Goal: Navigation & Orientation: Find specific page/section

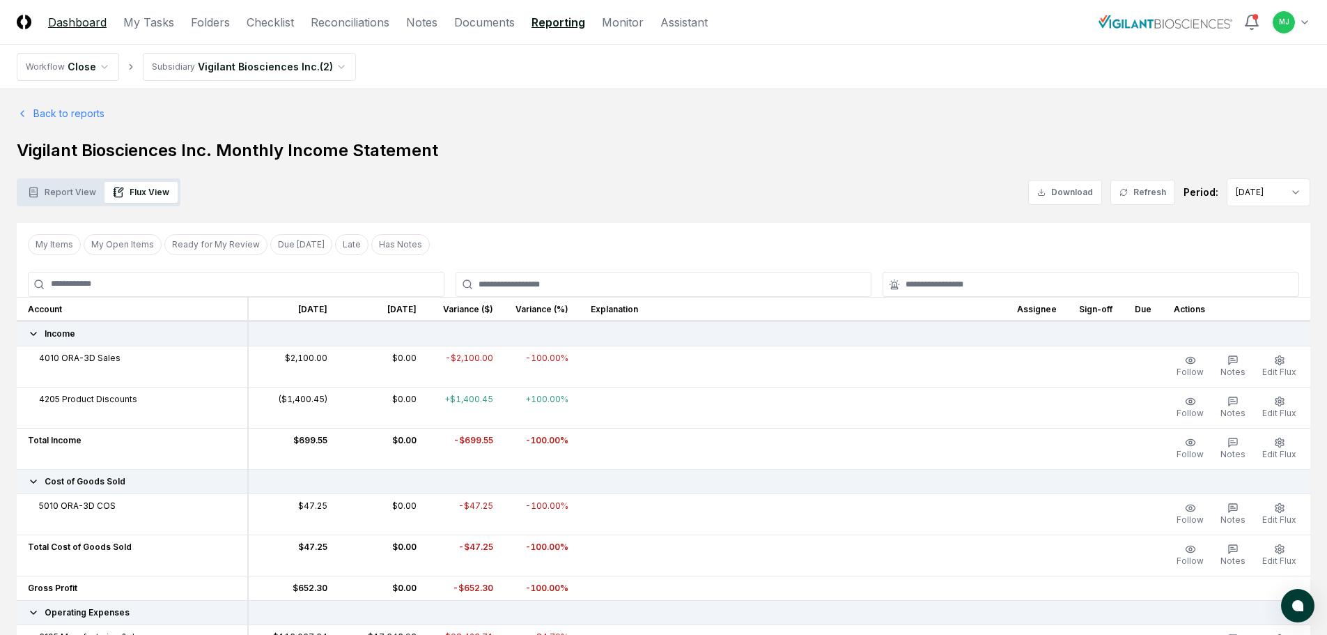
click at [85, 24] on link "Dashboard" at bounding box center [77, 22] width 59 height 17
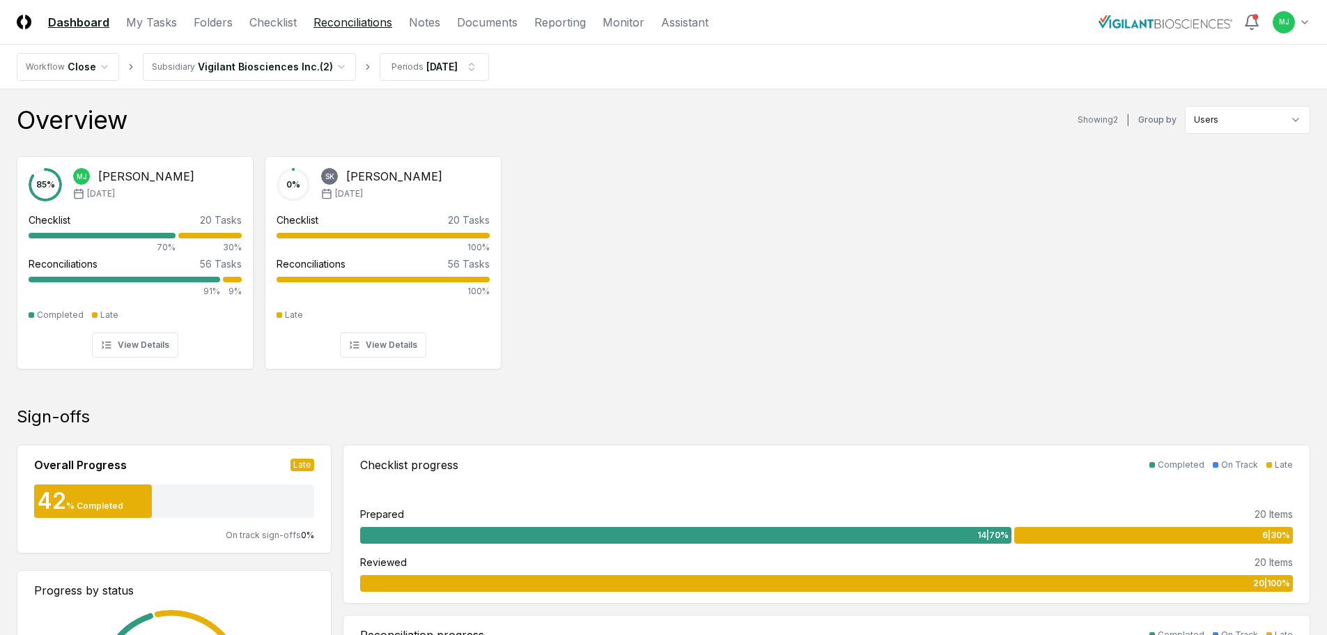
click at [327, 26] on link "Reconciliations" at bounding box center [353, 22] width 79 height 17
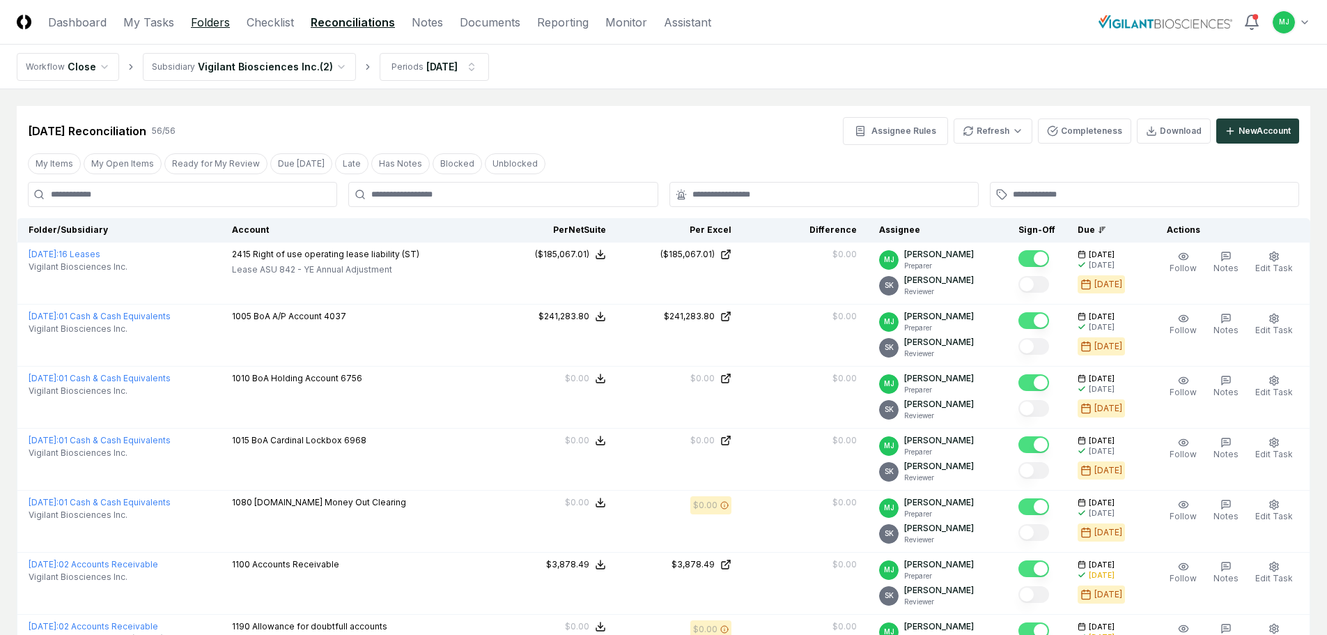
click at [215, 20] on link "Folders" at bounding box center [210, 22] width 39 height 17
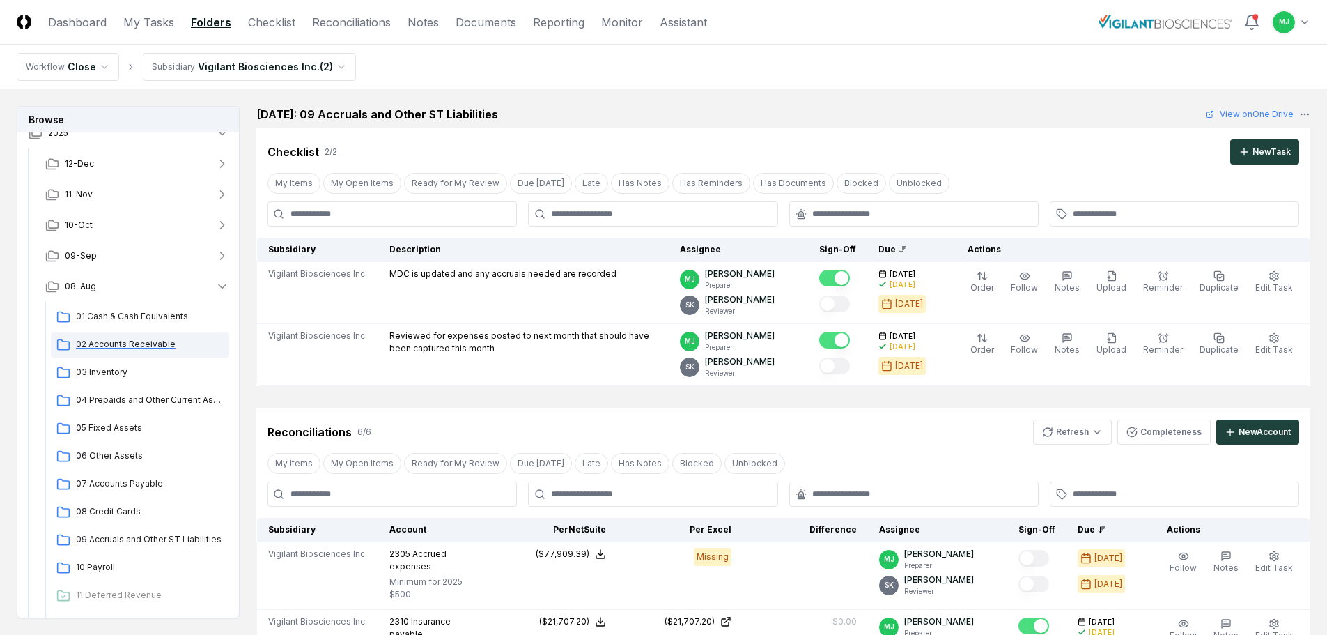
scroll to position [70, 0]
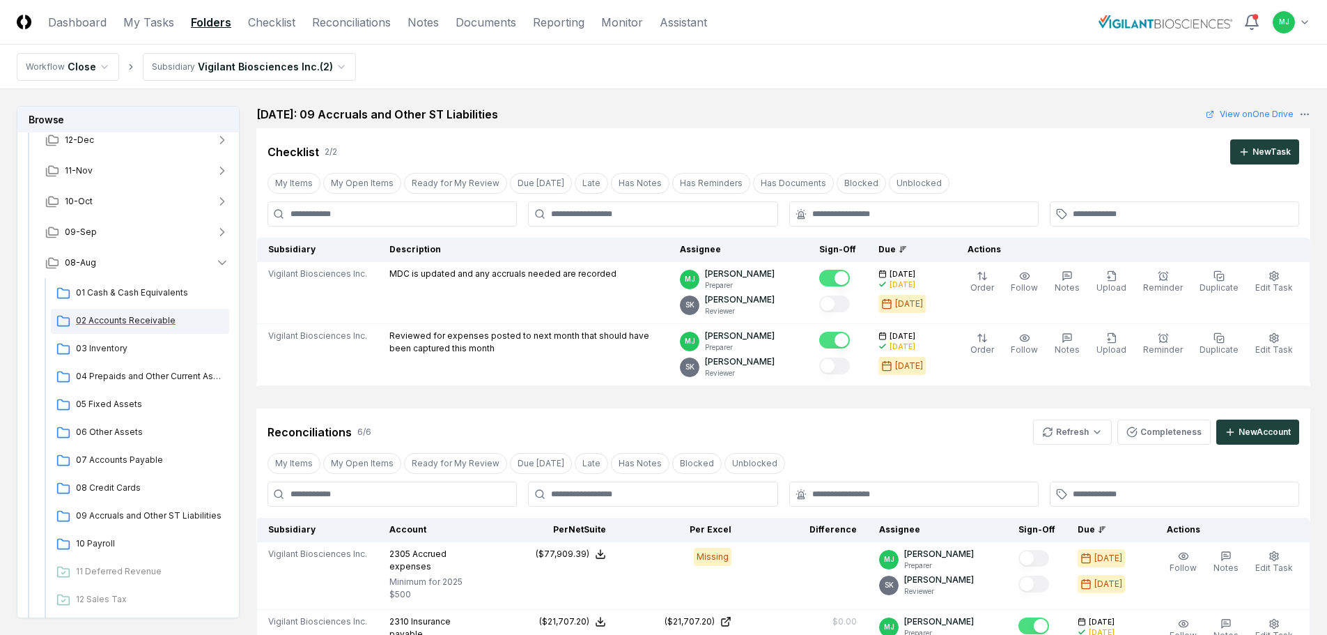
click at [158, 380] on span "04 Prepaids and Other Current Assets" at bounding box center [150, 376] width 148 height 13
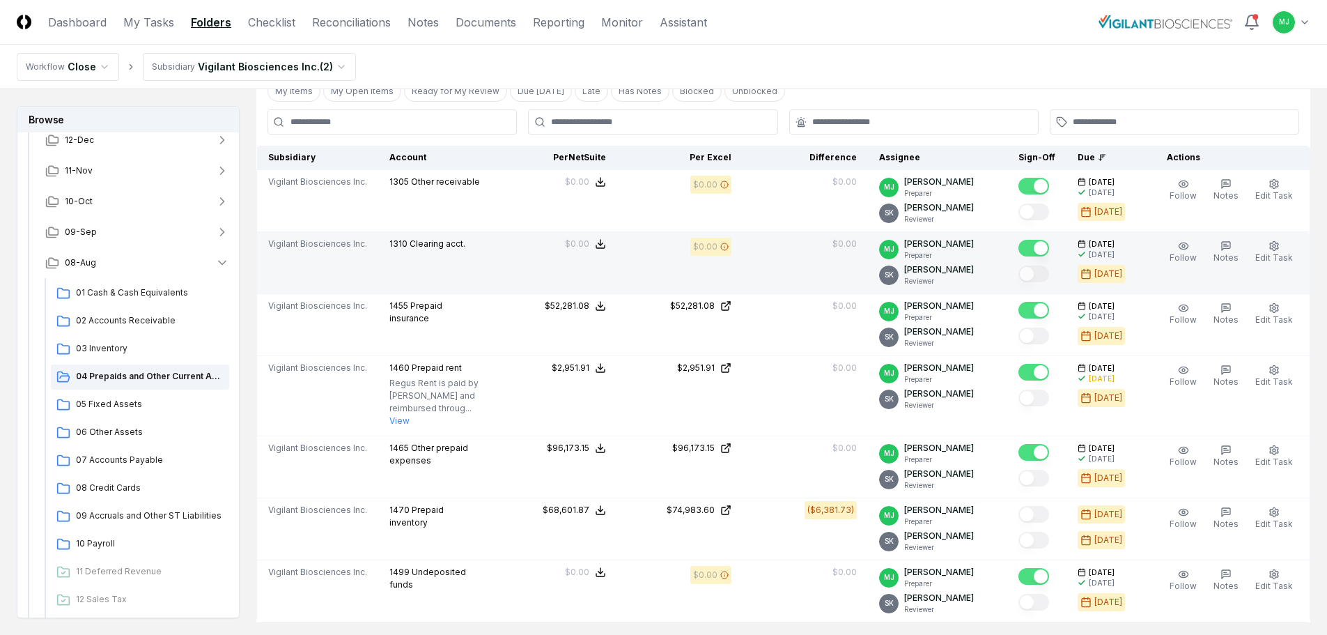
scroll to position [279, 0]
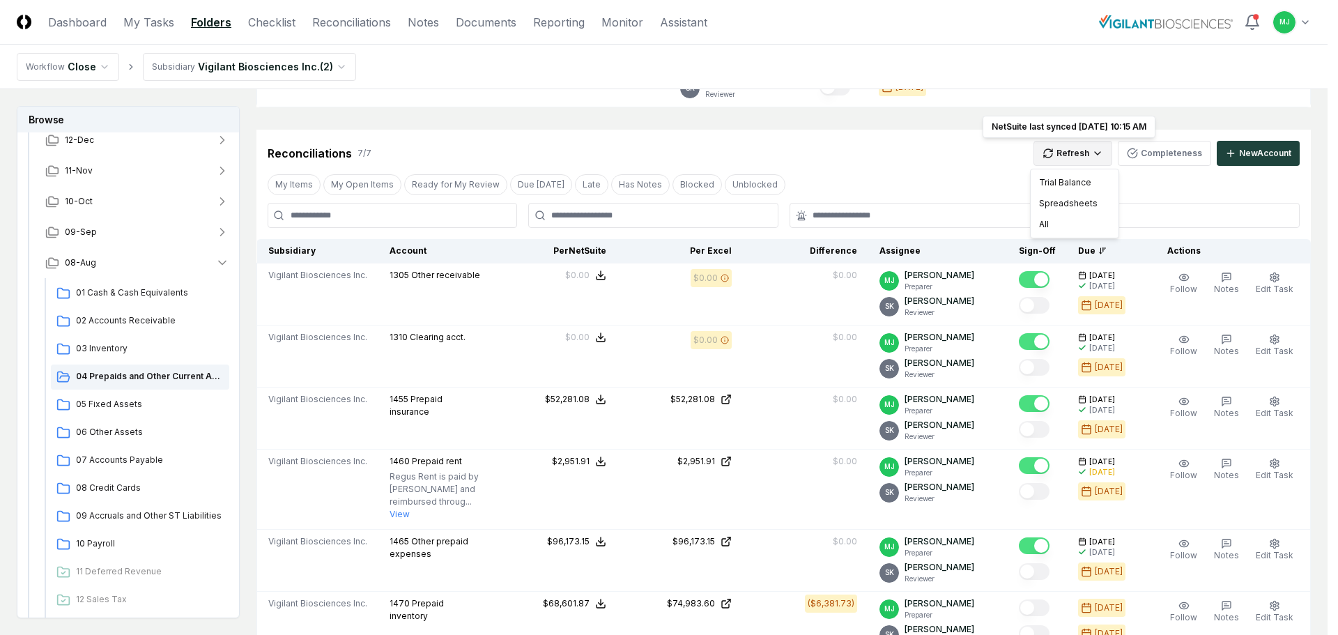
click at [1106, 151] on html "CloseCore Dashboard My Tasks Folders Checklist Reconciliations Notes Documents …" at bounding box center [669, 426] width 1338 height 1410
click at [1044, 225] on div "All" at bounding box center [1074, 224] width 82 height 21
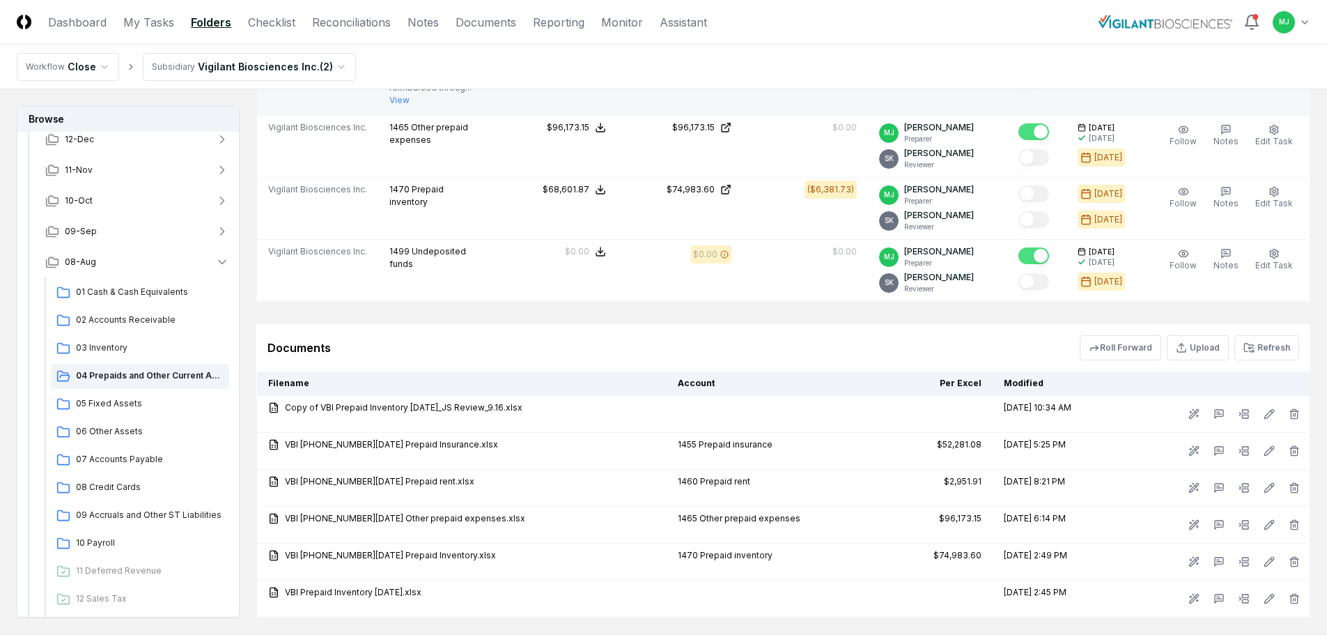
scroll to position [697, 0]
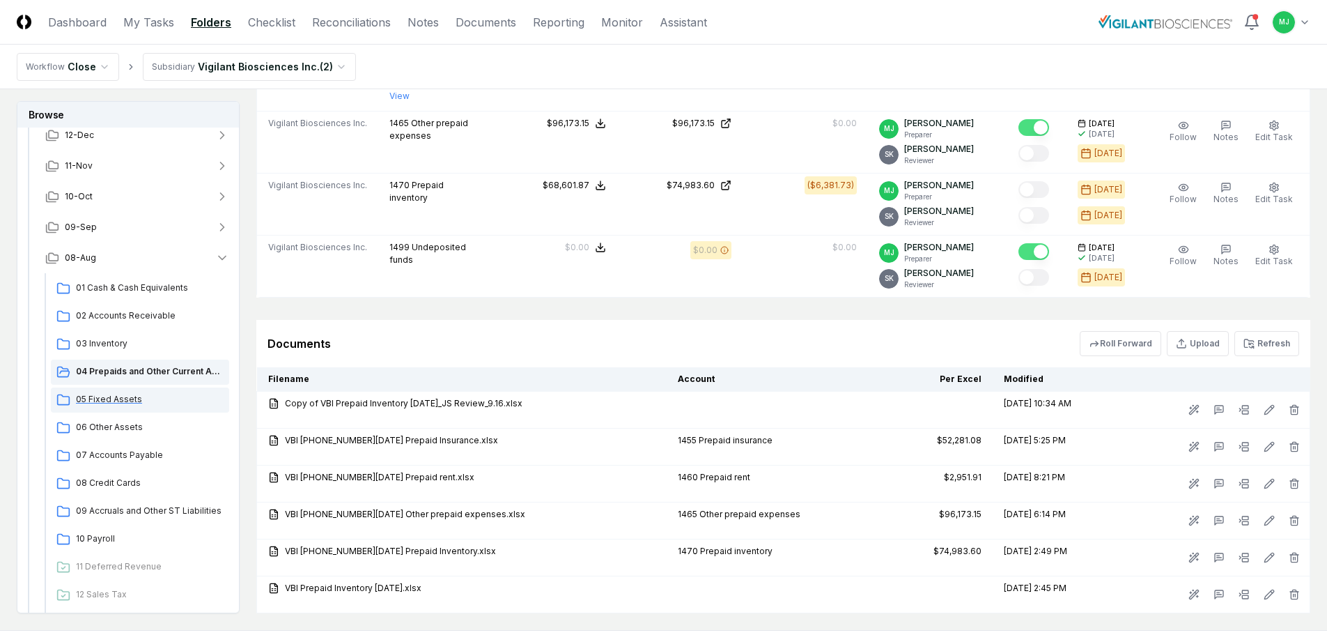
click at [100, 396] on span "05 Fixed Assets" at bounding box center [150, 399] width 148 height 13
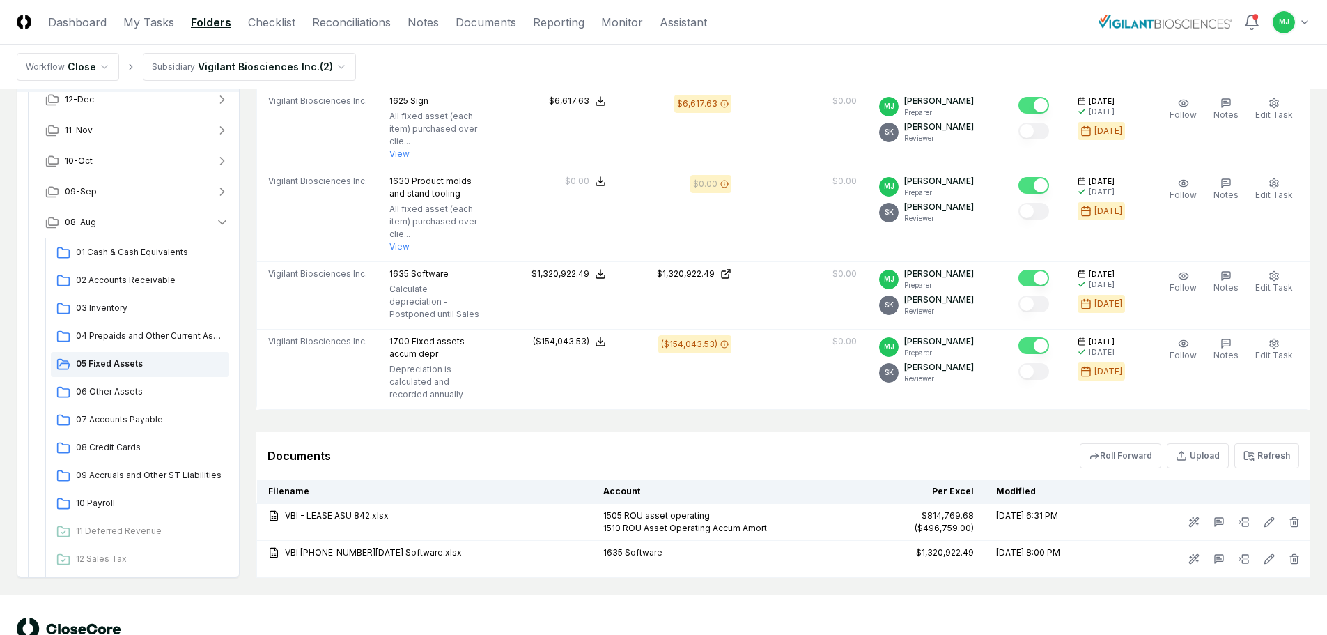
scroll to position [960, 0]
click at [110, 406] on div "07 Accounts Payable" at bounding box center [140, 418] width 178 height 25
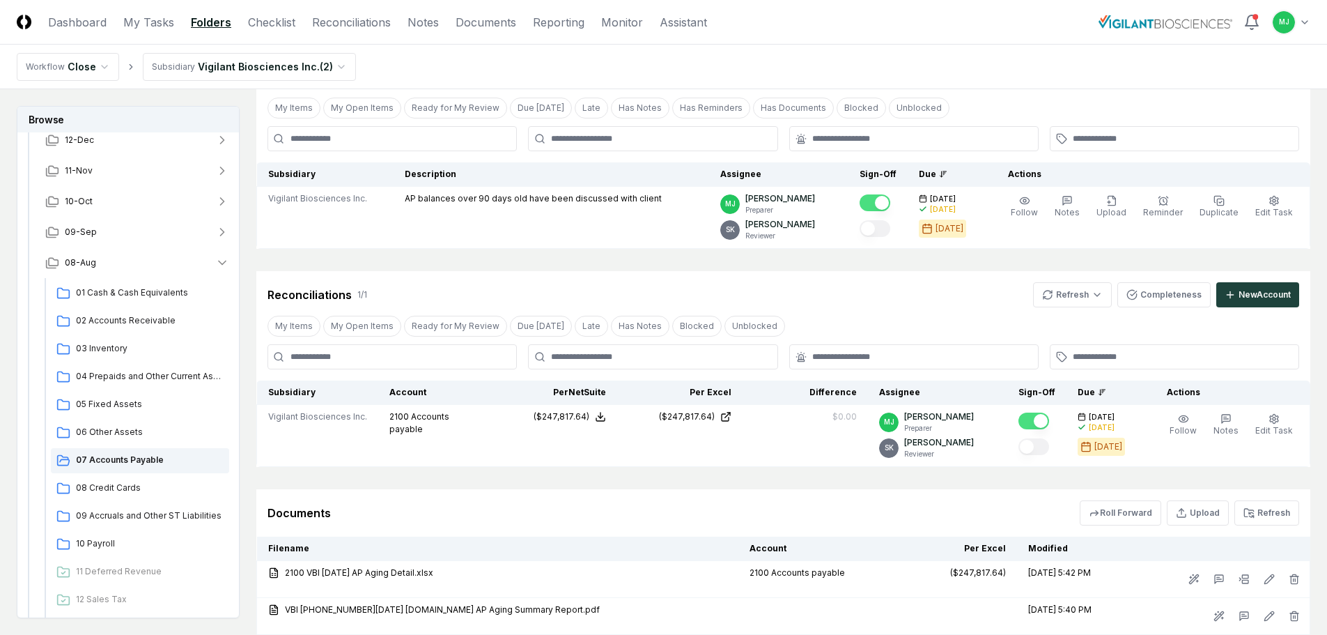
scroll to position [176, 0]
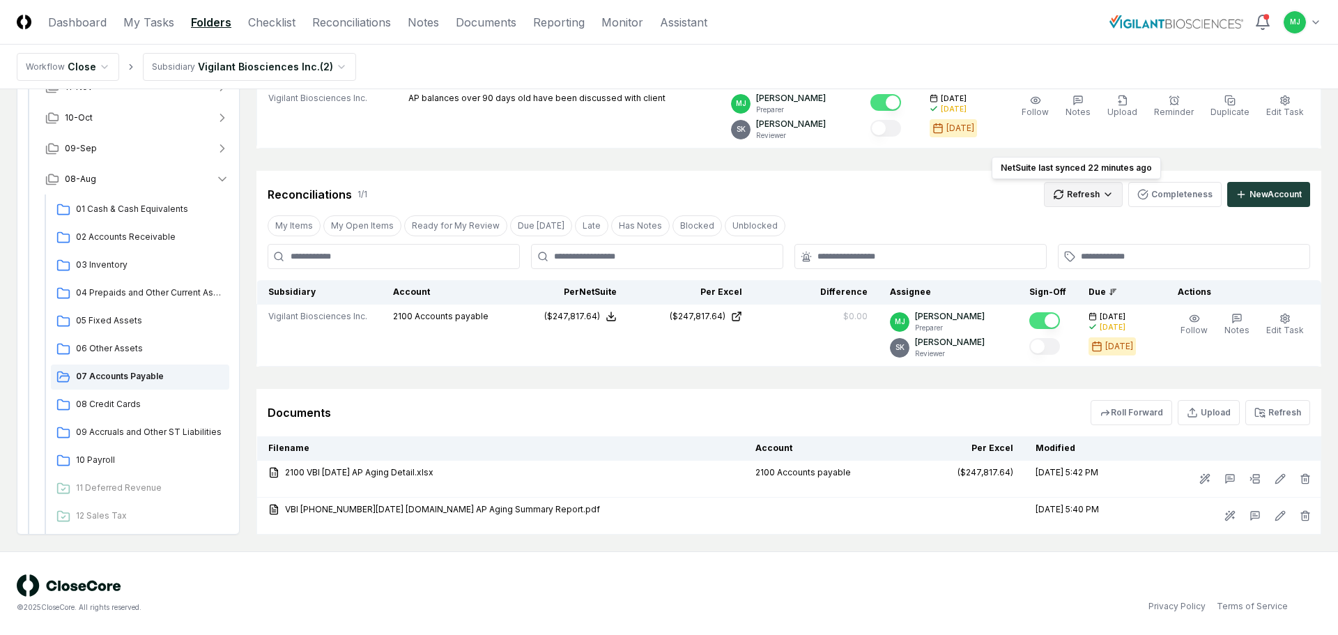
click at [1067, 193] on html "CloseCore Dashboard My Tasks Folders Checklist Reconciliations Notes Documents …" at bounding box center [669, 229] width 1338 height 810
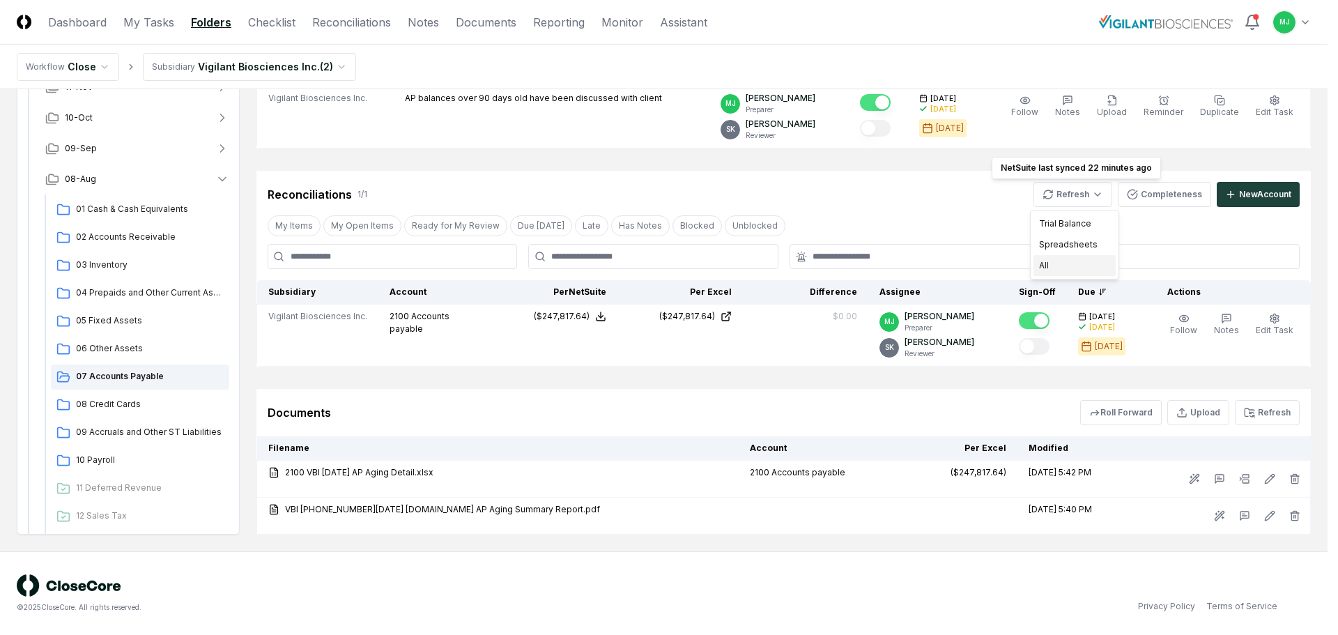
click at [1041, 268] on div "All" at bounding box center [1074, 265] width 82 height 21
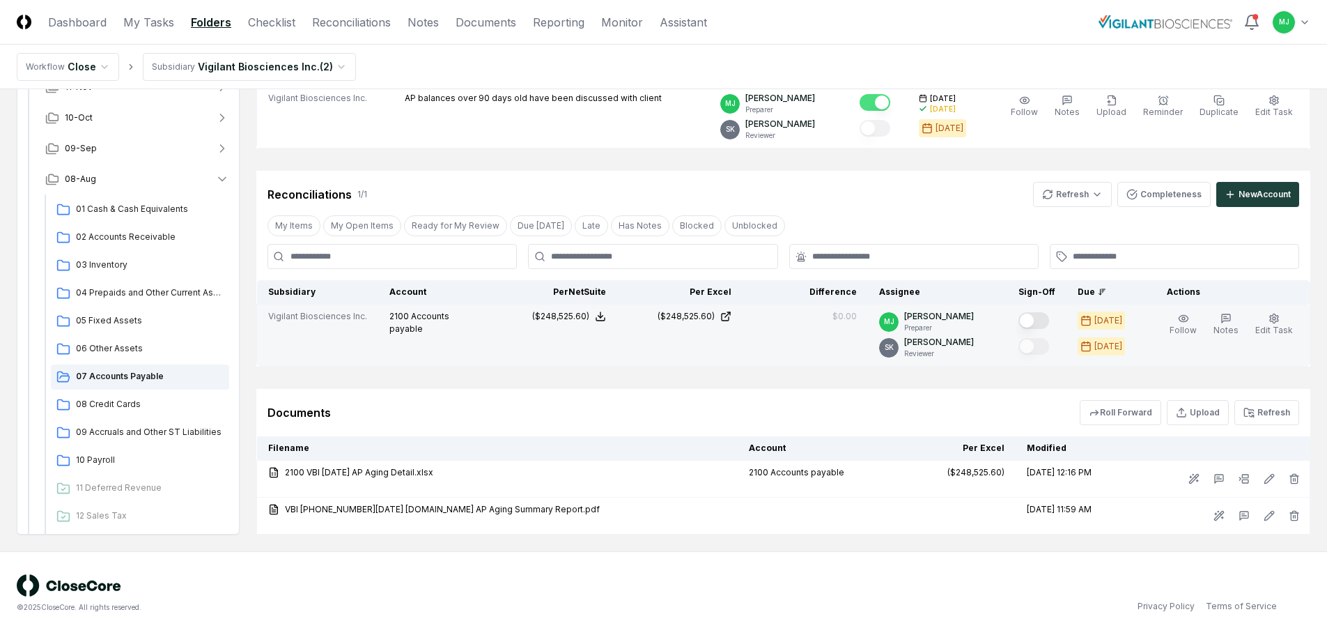
click at [1048, 326] on button "Mark complete" at bounding box center [1034, 320] width 31 height 17
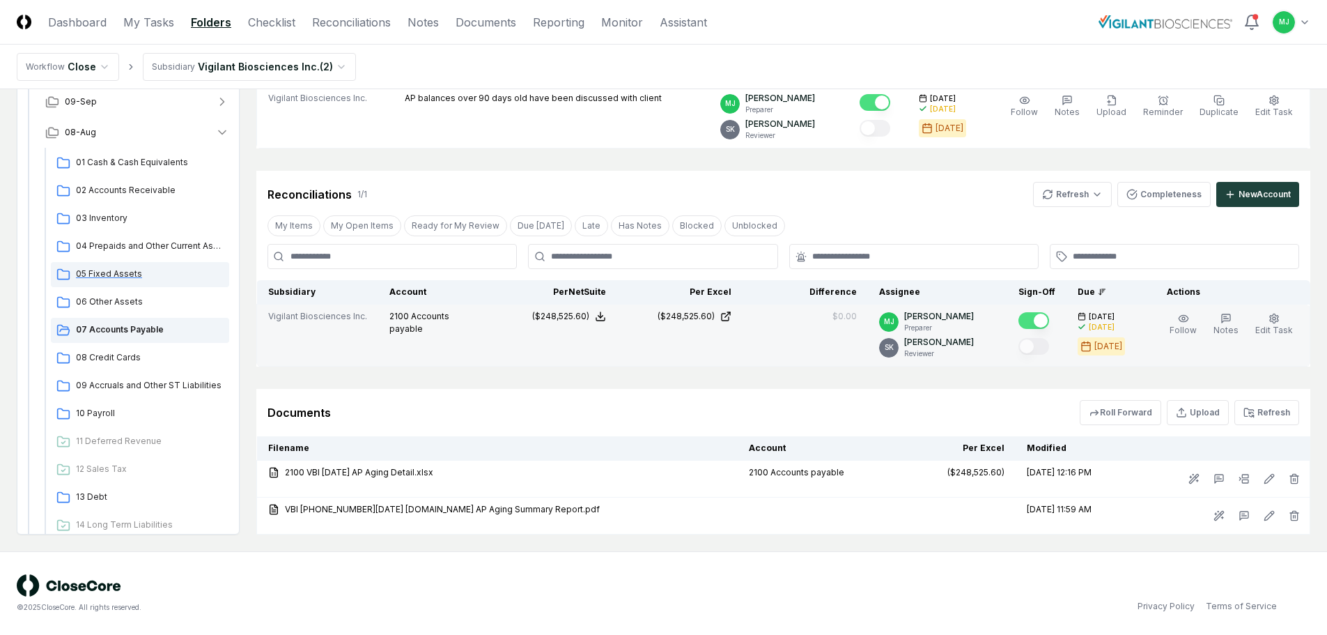
scroll to position [139, 0]
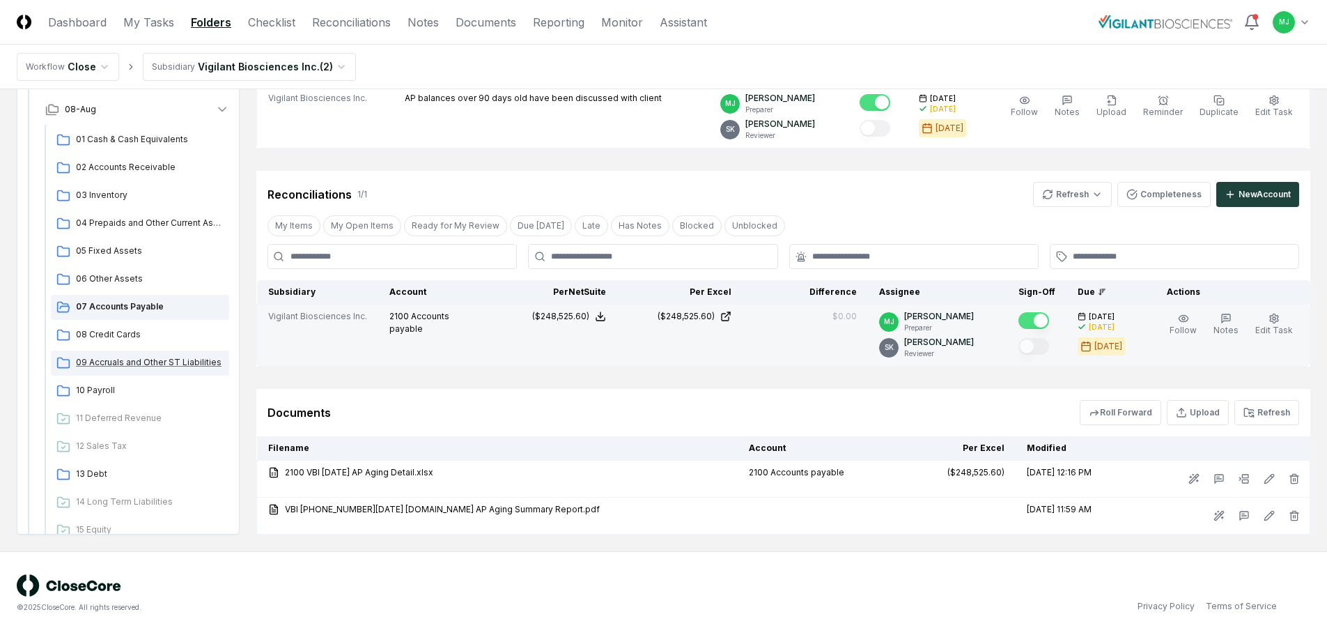
click at [142, 356] on span "09 Accruals and Other ST Liabilities" at bounding box center [150, 362] width 148 height 13
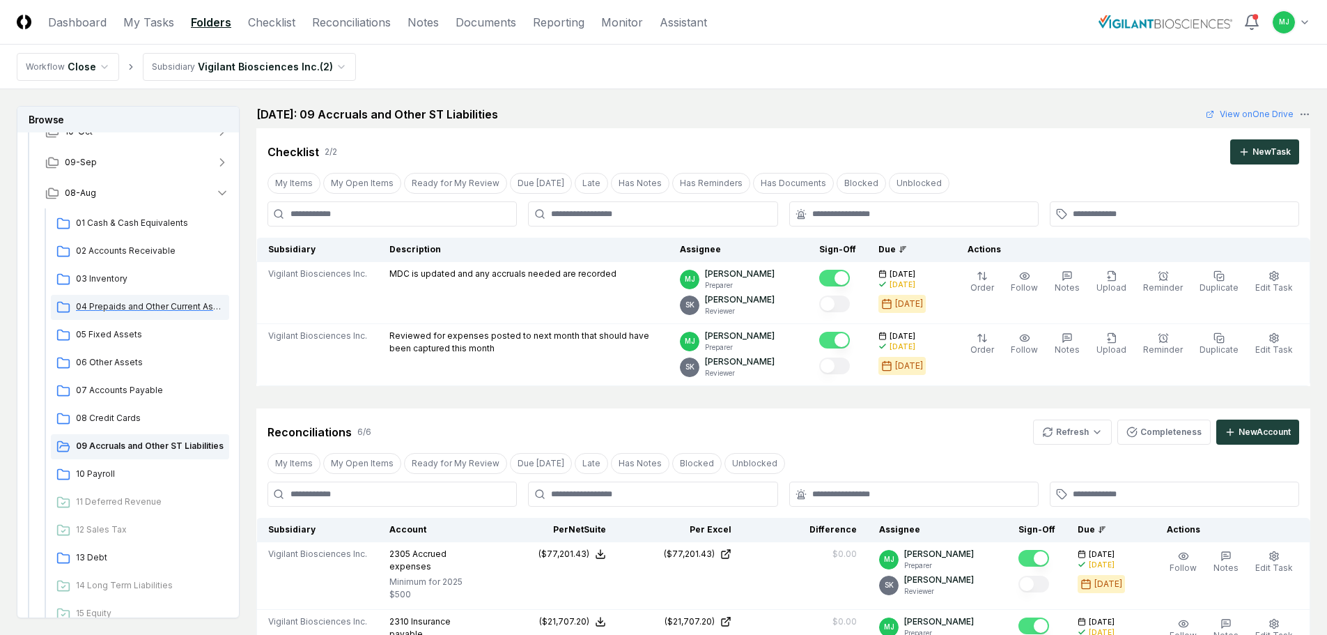
click at [122, 306] on span "04 Prepaids and Other Current Assets" at bounding box center [150, 306] width 148 height 13
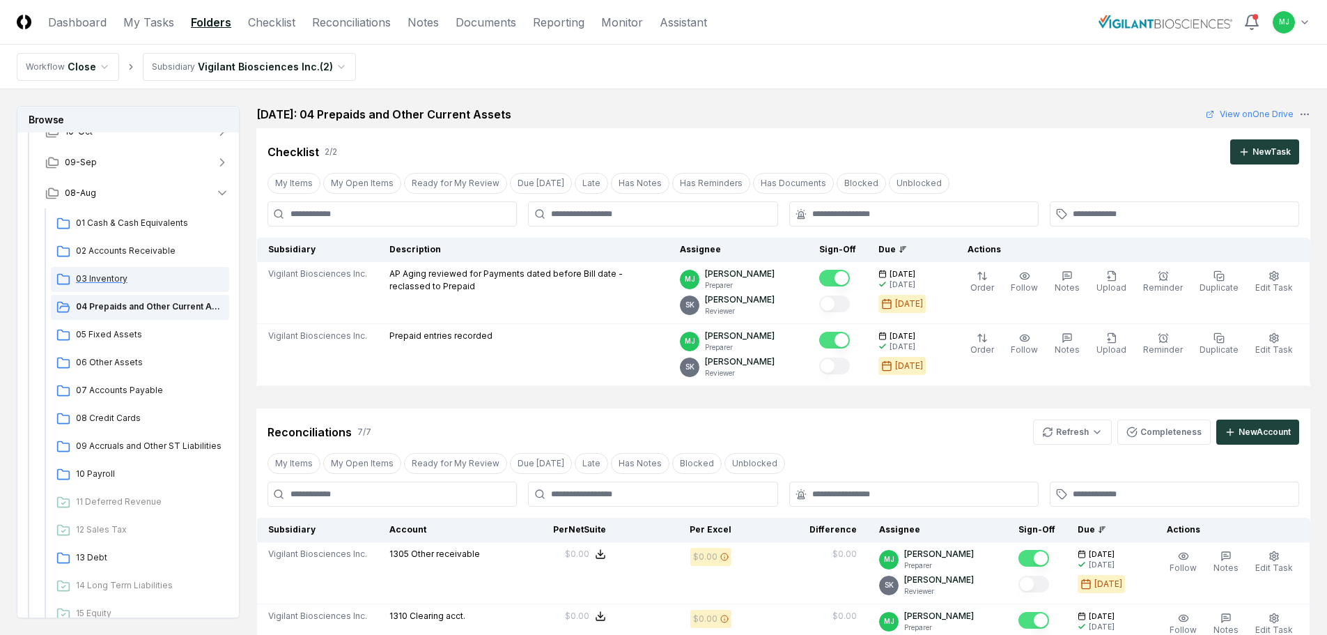
click at [122, 278] on span "03 Inventory" at bounding box center [150, 278] width 148 height 13
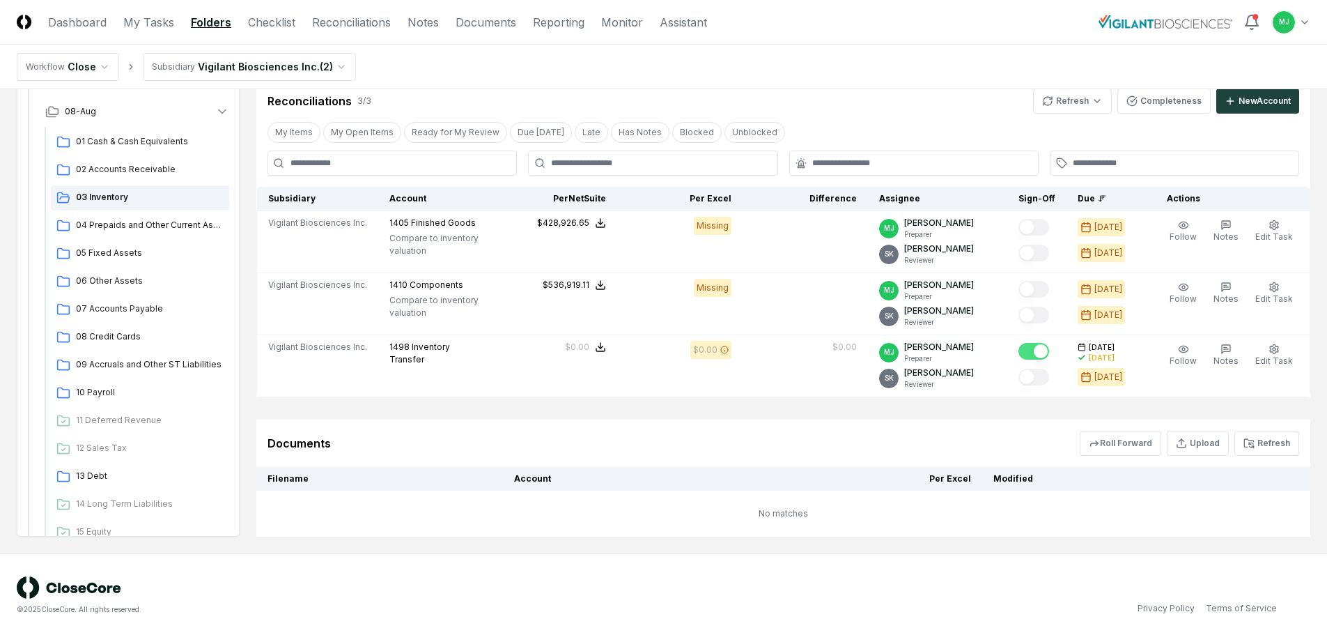
scroll to position [271, 0]
